Goal: Book appointment/travel/reservation

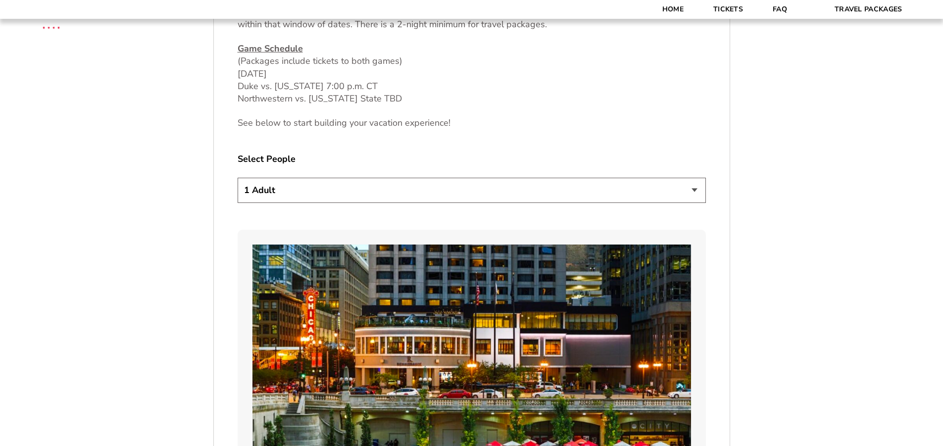
scroll to position [545, 0]
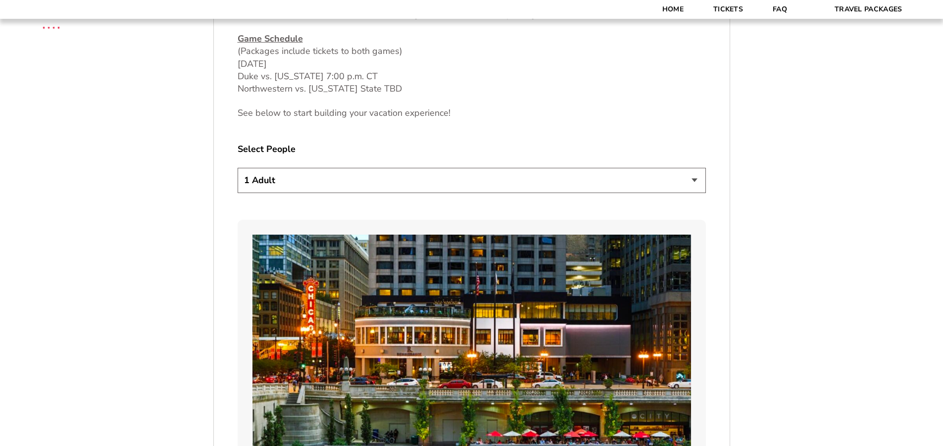
click at [669, 182] on select "1 Adult 2 Adults 3 Adults 4 Adults 2 Adults + 1 Child 2 Adults + 2 Children 2 A…" at bounding box center [472, 180] width 468 height 25
select select "4 Adults"
click at [238, 168] on select "1 Adult 2 Adults 3 Adults 4 Adults 2 Adults + 1 Child 2 Adults + 2 Children 2 A…" at bounding box center [472, 180] width 468 height 25
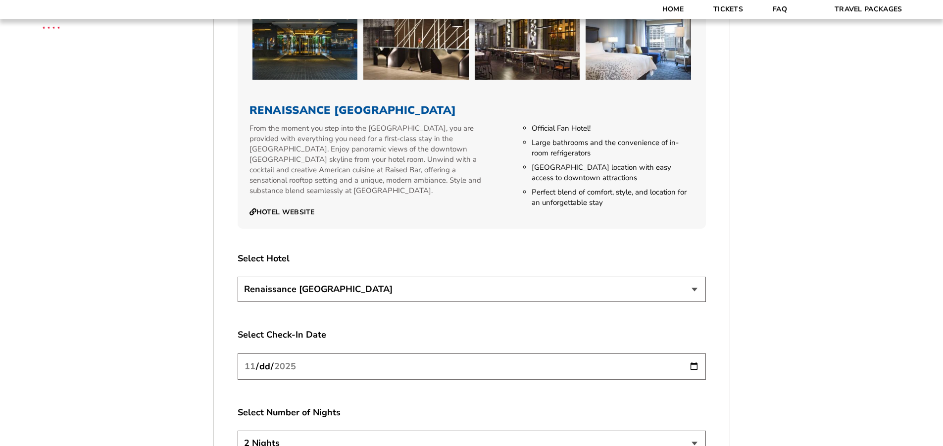
scroll to position [1040, 0]
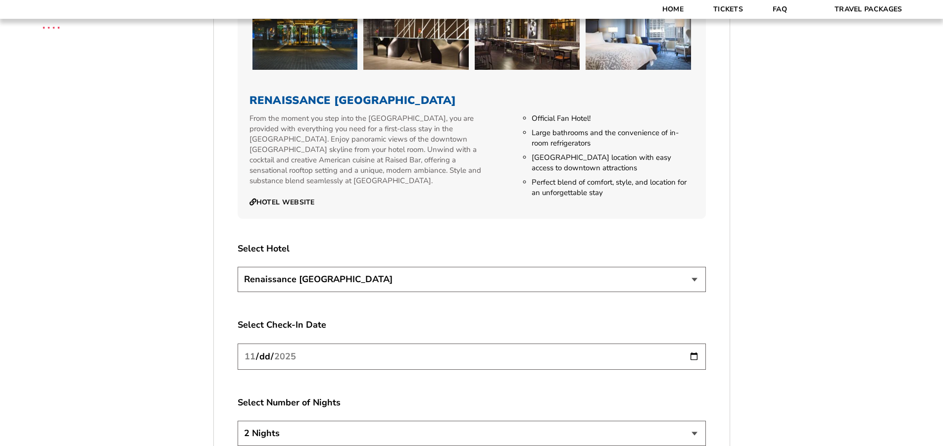
click at [667, 278] on select "Renaissance [GEOGRAPHIC_DATA]" at bounding box center [472, 279] width 468 height 25
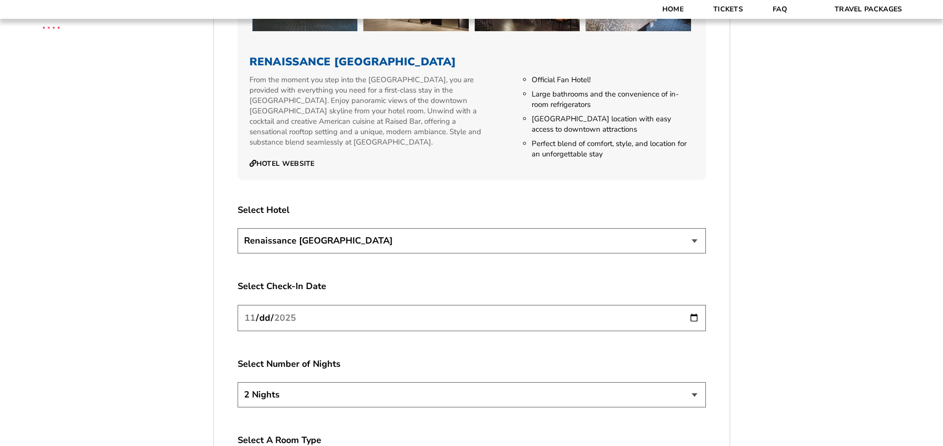
scroll to position [1188, 0]
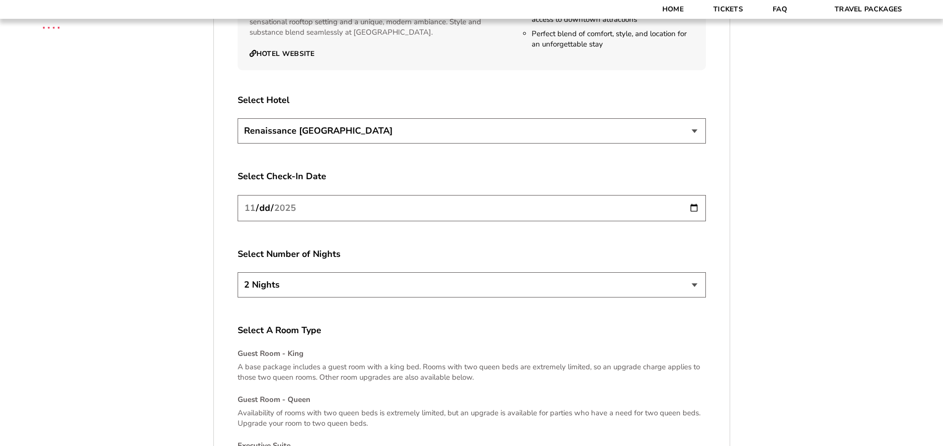
click at [674, 208] on input "[DATE]" at bounding box center [472, 208] width 468 height 26
click at [694, 207] on input "[DATE]" at bounding box center [472, 208] width 468 height 26
type input "[DATE]"
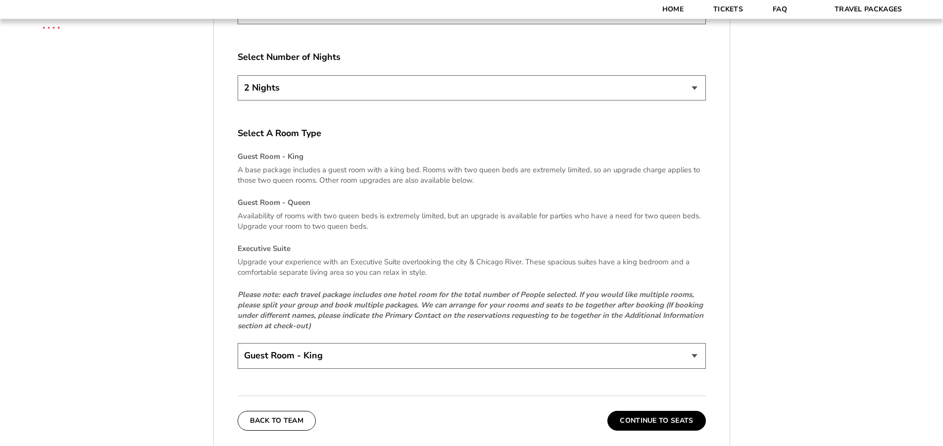
scroll to position [1387, 0]
click at [457, 357] on select "Guest Room - King Guest Room - Queen (+$95 per night) Executive Suite (+$315 pe…" at bounding box center [472, 354] width 468 height 25
select select "Guest Room - Queen"
click at [238, 342] on select "Guest Room - King Guest Room - Queen (+$95 per night) Executive Suite (+$315 pe…" at bounding box center [472, 354] width 468 height 25
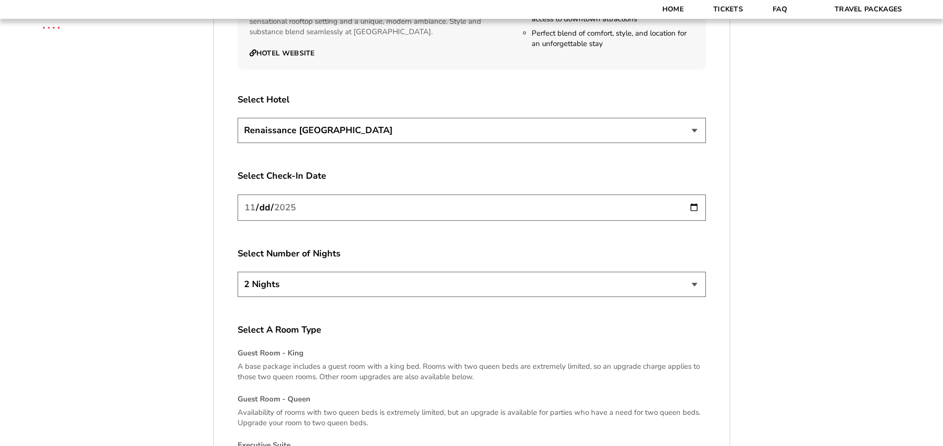
scroll to position [1139, 0]
